Goal: Task Accomplishment & Management: Complete application form

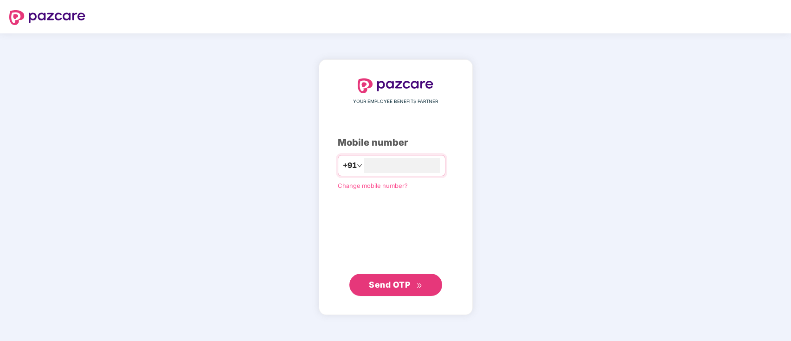
type input "**********"
click at [399, 291] on button "Send OTP" at bounding box center [395, 284] width 93 height 22
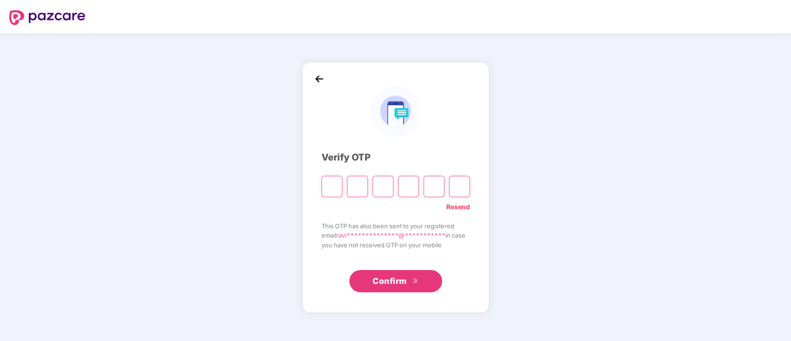
click at [326, 185] on input "Please enter verification code. Digit 1" at bounding box center [331, 186] width 21 height 21
paste input "*"
type input "*"
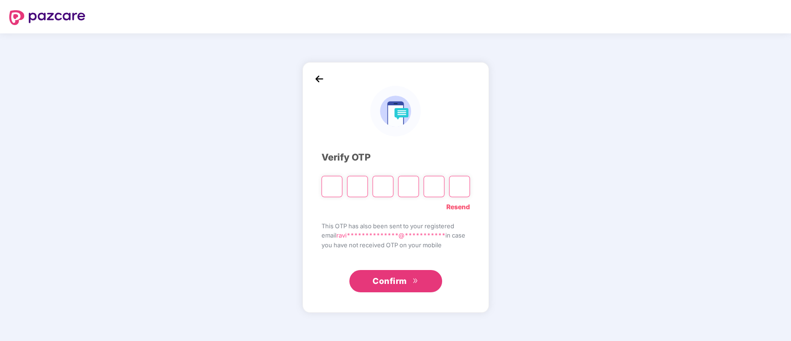
type input "*"
